Goal: Check status: Check status

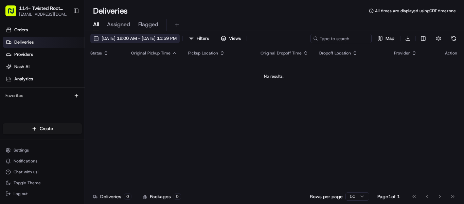
click at [177, 40] on span "[DATE] 12:00 AM - [DATE] 11:59 PM" at bounding box center [139, 38] width 75 height 6
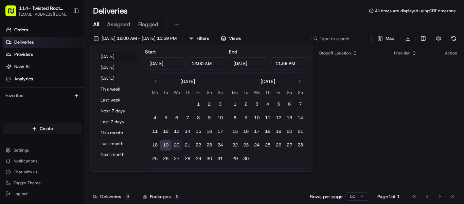
click at [175, 147] on button "20" at bounding box center [176, 144] width 11 height 11
type input "[DATE]"
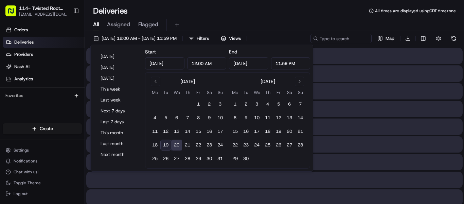
click at [305, 16] on div "Deliveries All times are displayed using CDT timezone" at bounding box center [274, 10] width 379 height 11
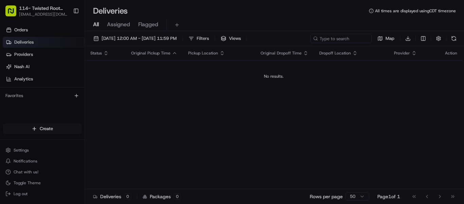
click at [368, 107] on div at bounding box center [232, 102] width 464 height 204
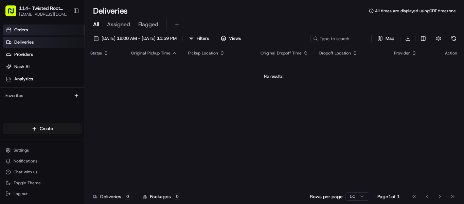
click at [35, 26] on link "Orders" at bounding box center [44, 29] width 82 height 11
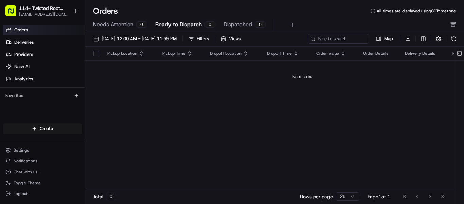
click at [47, 30] on link "Orders" at bounding box center [44, 29] width 82 height 11
click at [44, 40] on link "Deliveries" at bounding box center [44, 42] width 82 height 11
